Goal: Task Accomplishment & Management: Manage account settings

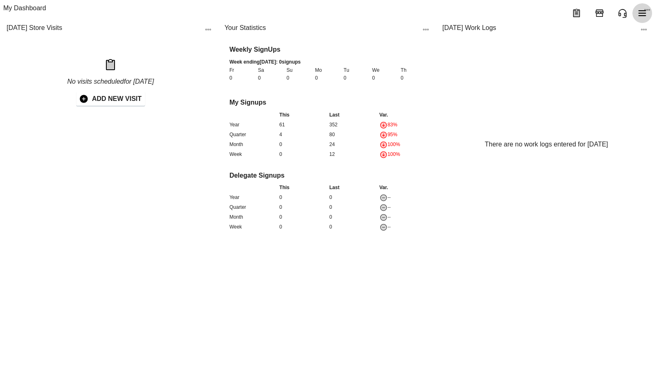
click at [645, 13] on icon "menu" at bounding box center [643, 13] width 8 height 6
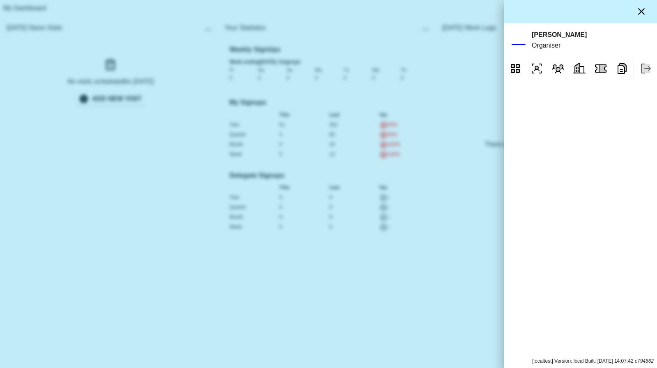
click at [503, 53] on div at bounding box center [328, 184] width 657 height 368
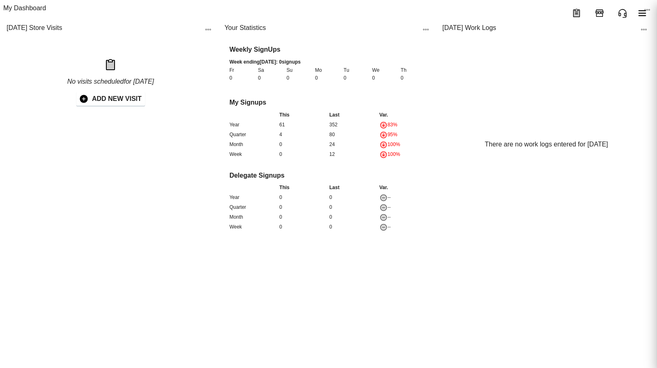
click at [513, 36] on div "Today's Work Logs" at bounding box center [538, 29] width 193 height 13
click at [648, 4] on div at bounding box center [328, 13] width 657 height 26
click at [644, 11] on icon "menu" at bounding box center [643, 13] width 8 height 6
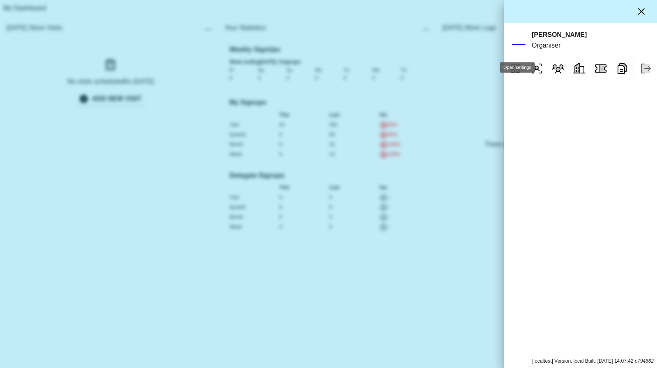
click at [520, 47] on div "SD" at bounding box center [518, 40] width 16 height 16
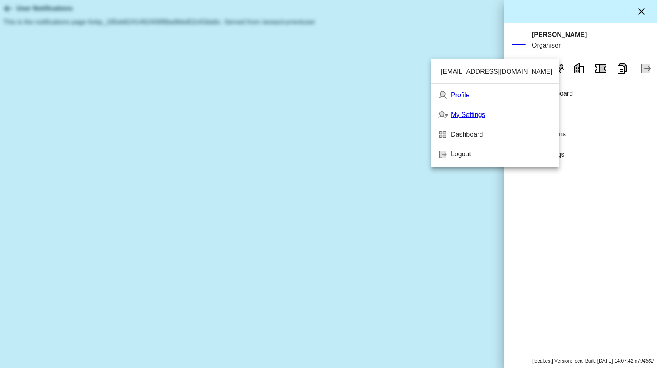
click at [549, 161] on div at bounding box center [328, 184] width 657 height 368
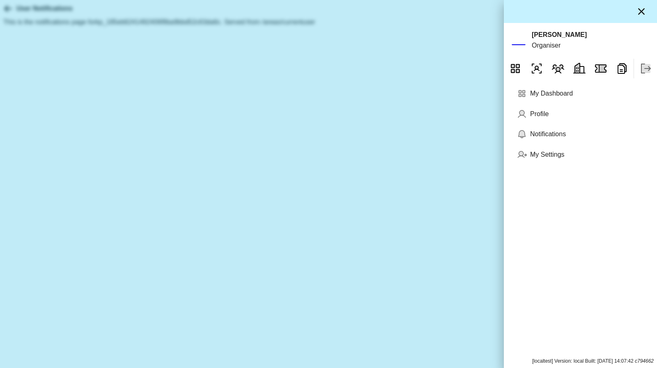
click at [548, 160] on p "My Settings" at bounding box center [587, 154] width 114 height 11
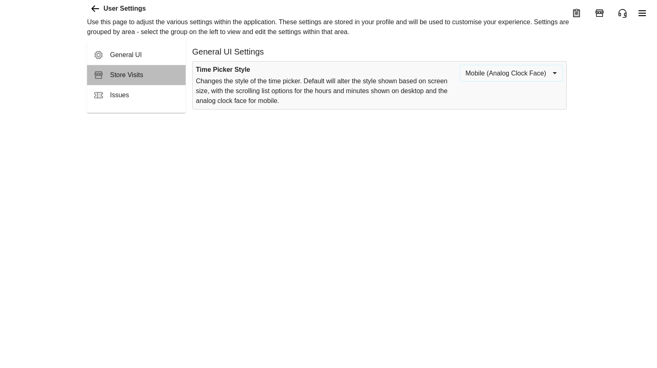
click at [118, 80] on span "Store Visits" at bounding box center [144, 75] width 69 height 10
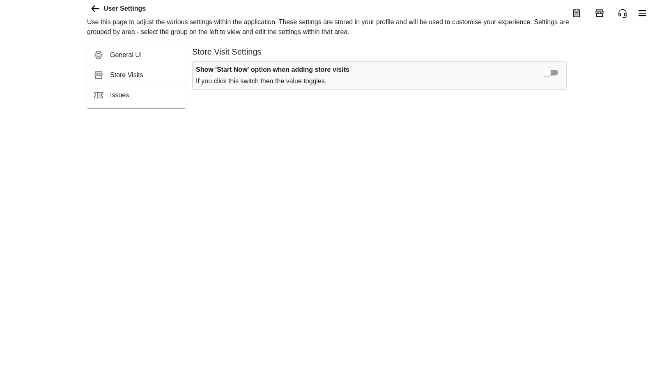
click at [143, 100] on span "Issues" at bounding box center [144, 95] width 69 height 10
click at [575, 12] on icon "menu" at bounding box center [577, 13] width 6 height 7
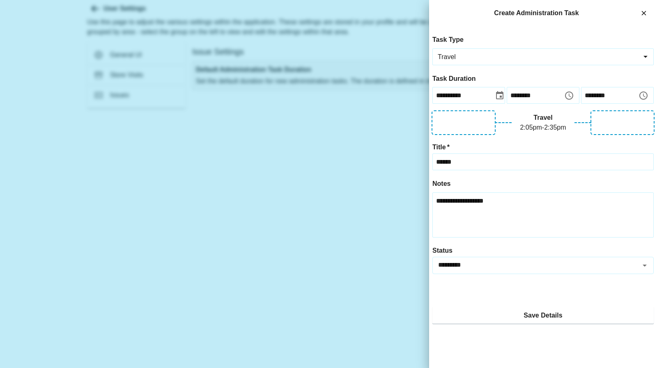
click at [370, 175] on div at bounding box center [328, 184] width 657 height 368
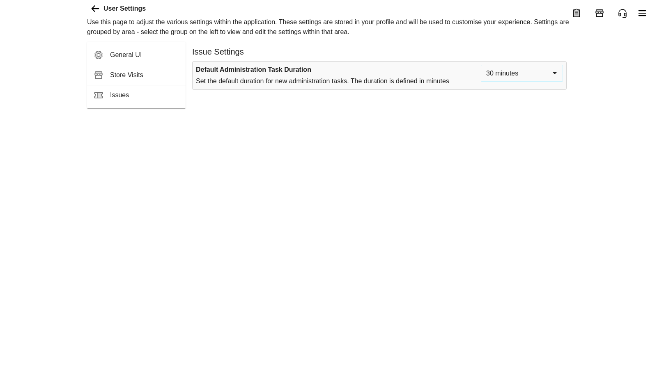
click at [552, 104] on body "User Settings Use this page to adjust the various settings within the applicati…" at bounding box center [328, 54] width 657 height 108
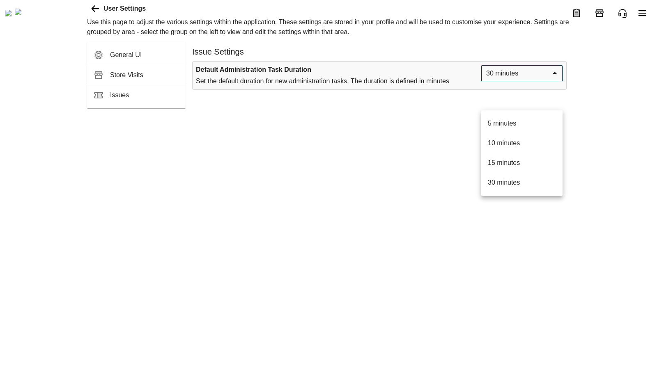
click at [508, 122] on li "5 minutes" at bounding box center [521, 124] width 81 height 20
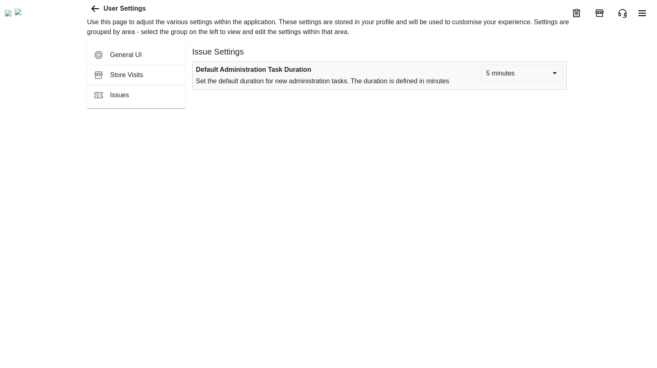
click at [575, 11] on icon "menu" at bounding box center [577, 13] width 6 height 7
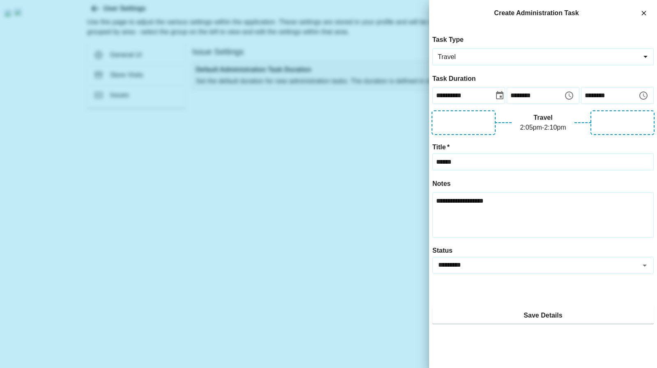
click at [575, 11] on p "Create Administration Task" at bounding box center [537, 13] width 202 height 11
click at [347, 132] on div at bounding box center [328, 184] width 657 height 368
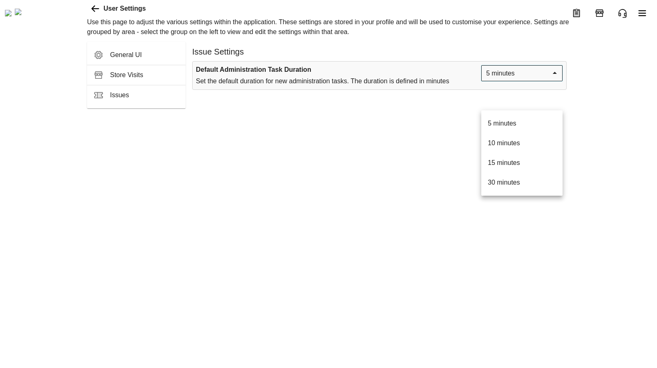
click at [547, 106] on body "User Settings Use this page to adjust the various settings within the applicati…" at bounding box center [328, 54] width 657 height 108
click at [504, 163] on li "15 minutes" at bounding box center [521, 163] width 81 height 20
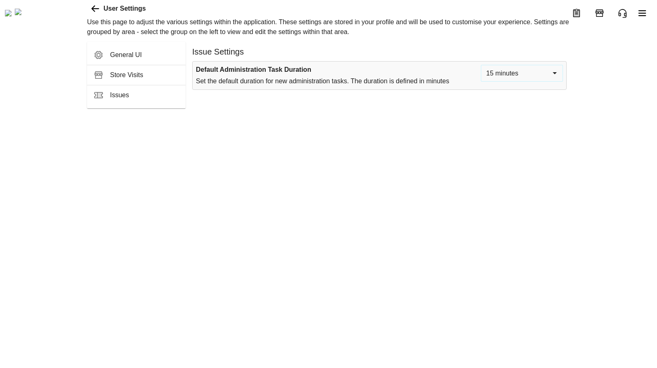
click at [570, 15] on button "menu" at bounding box center [577, 13] width 20 height 20
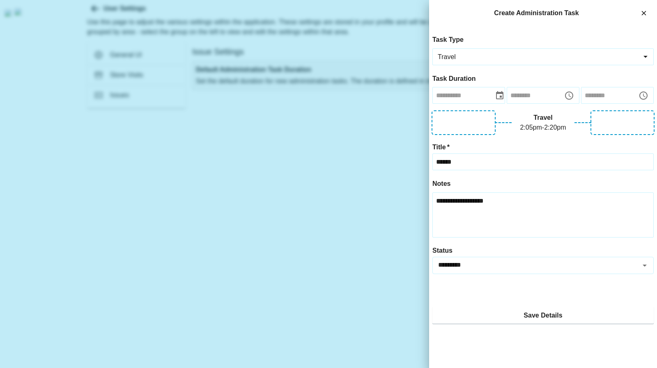
type input "**********"
type input "********"
click at [280, 190] on div at bounding box center [328, 184] width 657 height 368
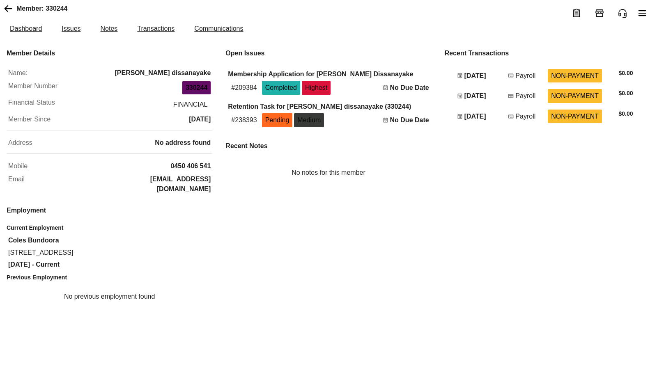
click at [644, 18] on button "menu" at bounding box center [642, 13] width 20 height 20
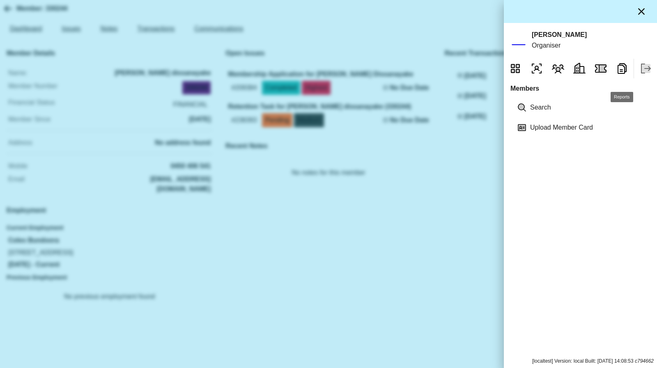
click at [620, 75] on icon "Reports" at bounding box center [622, 68] width 13 height 13
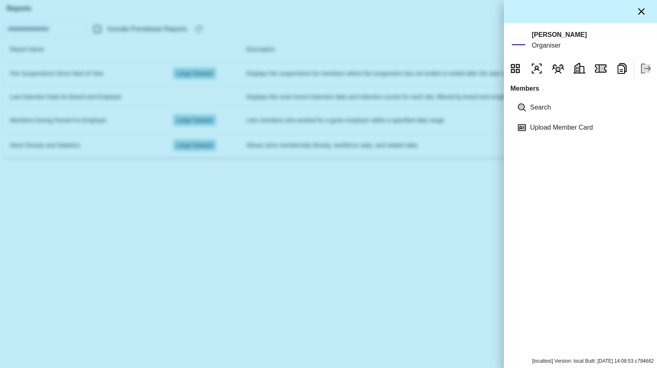
click at [251, 248] on div at bounding box center [328, 184] width 657 height 368
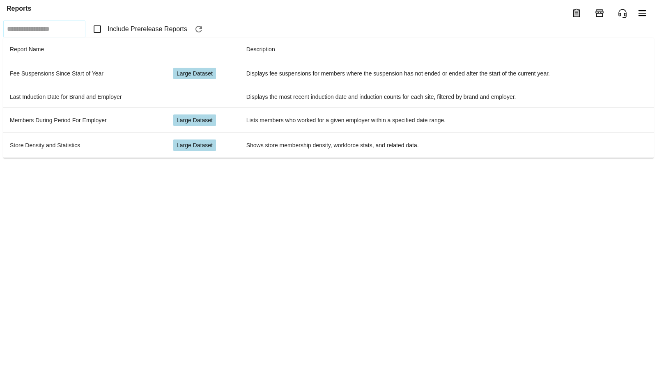
click at [101, 38] on label "Include Prerelease Reports" at bounding box center [138, 29] width 99 height 17
click at [113, 34] on span "Include Prerelease Reports" at bounding box center [148, 29] width 80 height 10
click at [131, 186] on html "Reports ​ Include Prerelease Reports Report Name Description Fee Suspensions Si…" at bounding box center [328, 93] width 657 height 186
click at [141, 38] on label "Include Prerelease Reports" at bounding box center [138, 29] width 99 height 17
click at [202, 34] on icon "button" at bounding box center [199, 29] width 10 height 10
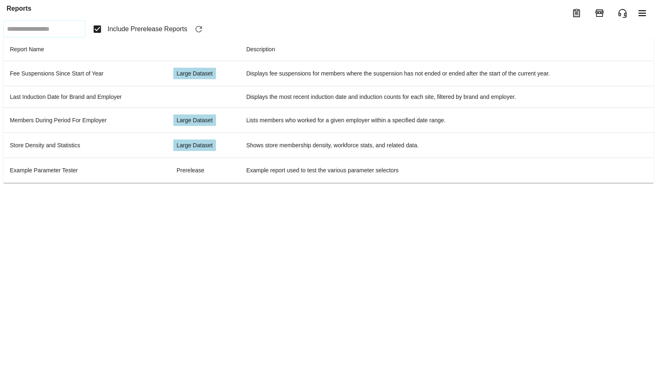
click at [202, 32] on icon "button" at bounding box center [198, 29] width 7 height 7
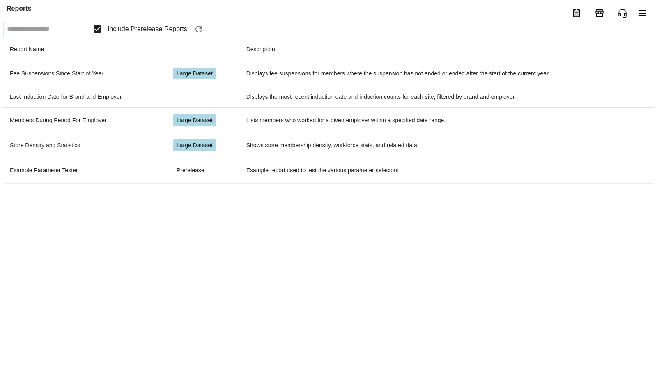
click at [202, 32] on icon "button" at bounding box center [198, 29] width 7 height 7
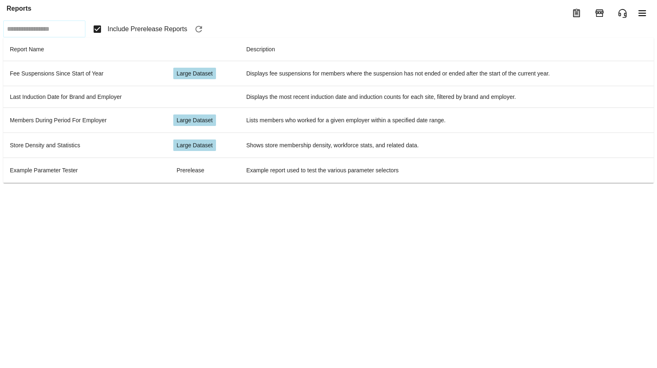
click at [202, 32] on icon "button" at bounding box center [198, 29] width 7 height 7
click at [204, 34] on icon "button" at bounding box center [199, 29] width 10 height 10
click at [156, 34] on span "Include Prerelease Reports" at bounding box center [148, 29] width 80 height 10
click at [327, 186] on html "Reports ​ Include Prerelease Reports Report Name Description Fee Suspensions Si…" at bounding box center [328, 93] width 657 height 186
click at [131, 38] on label "Include Prerelease Reports" at bounding box center [138, 29] width 99 height 17
